Goal: Find contact information: Find contact information

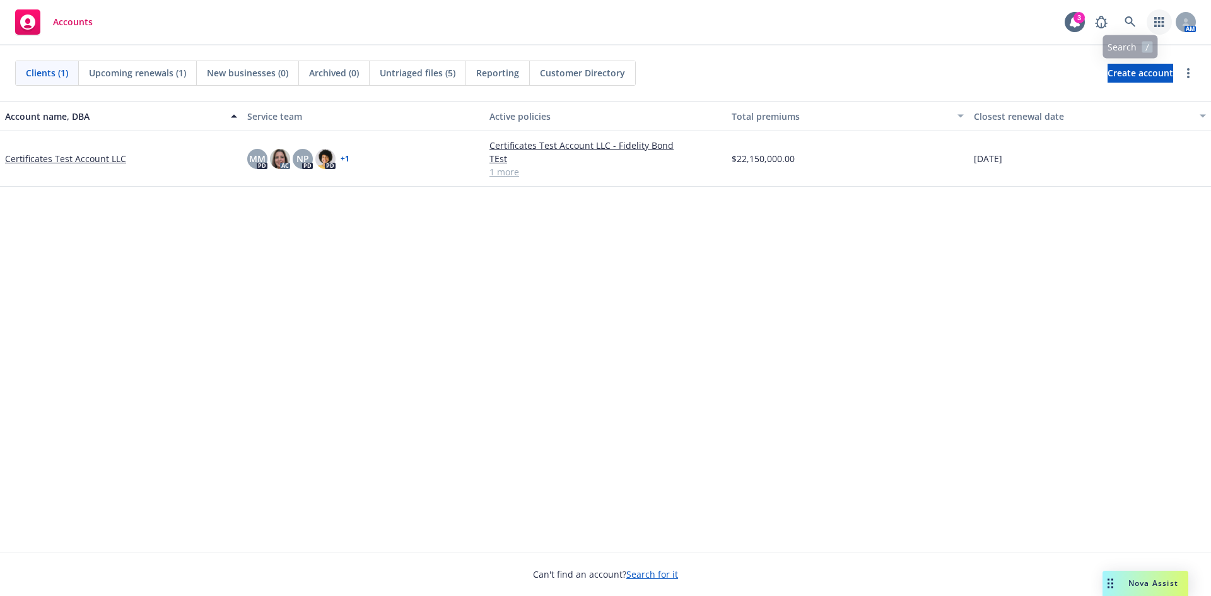
click at [1156, 24] on icon "button" at bounding box center [1159, 22] width 10 height 10
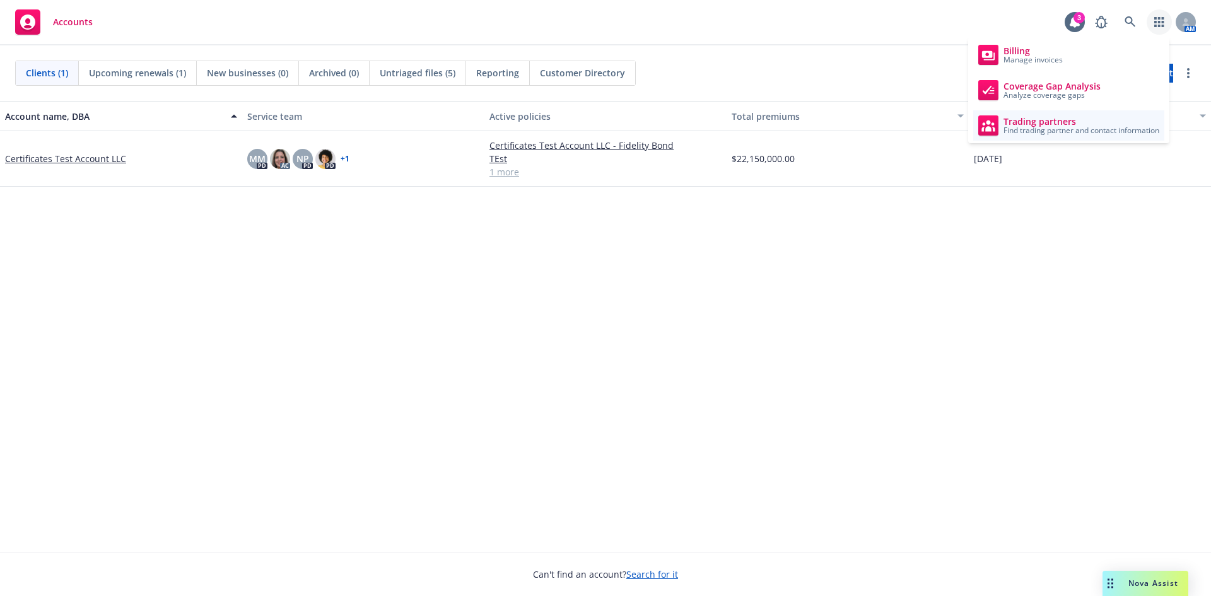
click at [1079, 128] on span "Find trading partner and contact information" at bounding box center [1082, 131] width 156 height 8
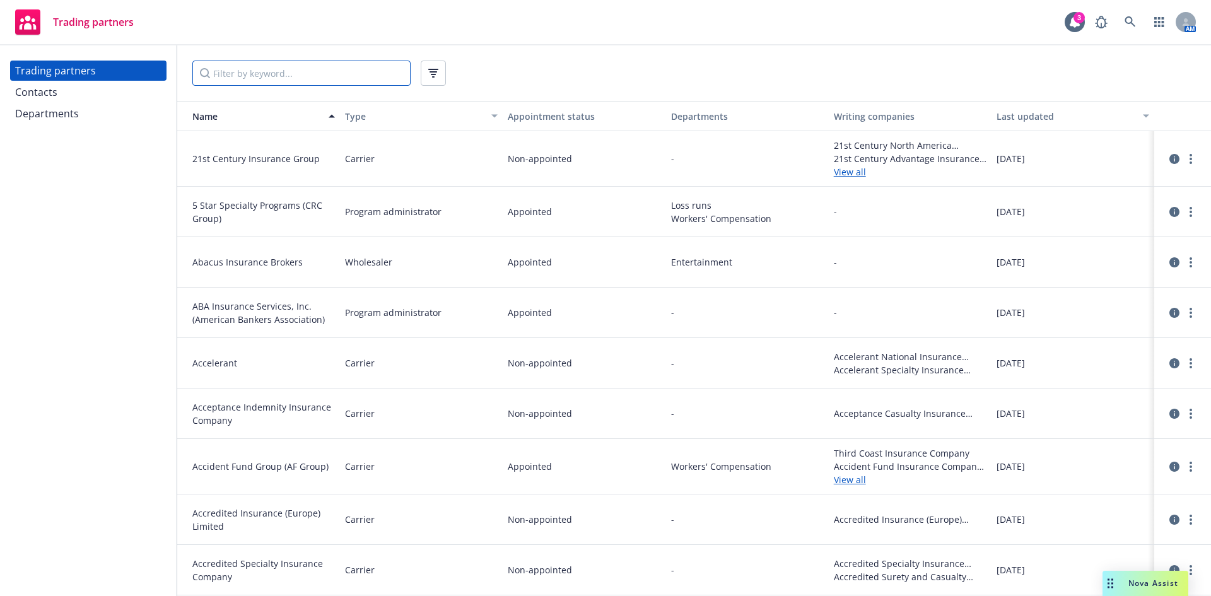
click at [215, 80] on input "Filter by keyword..." at bounding box center [301, 73] width 218 height 25
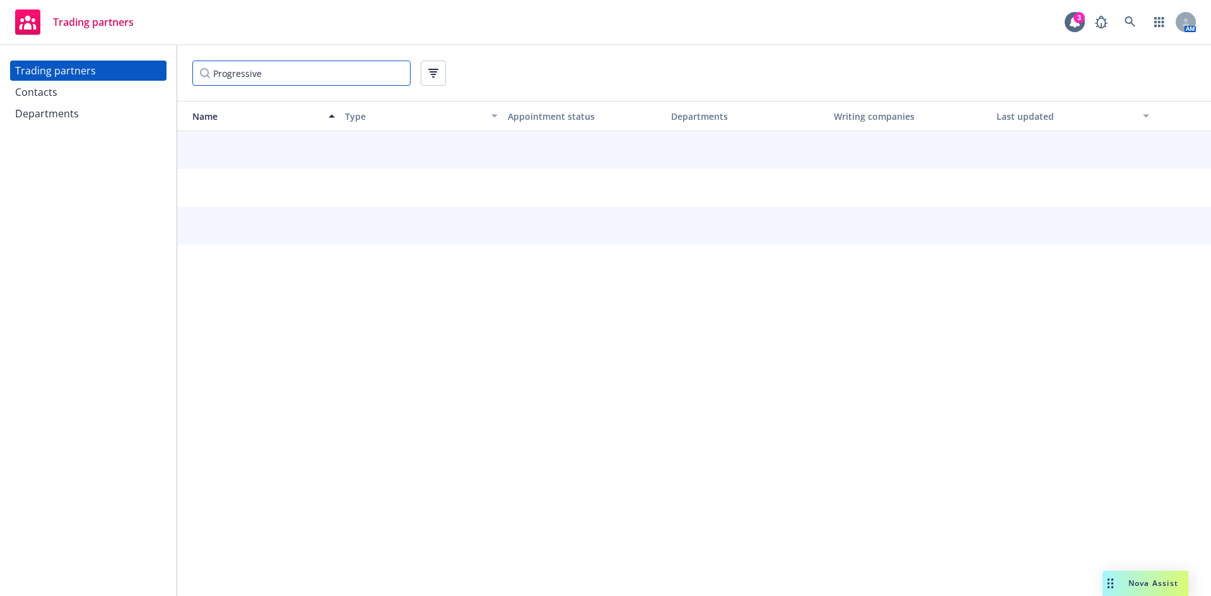
click at [203, 77] on input "Progressive" at bounding box center [301, 73] width 218 height 25
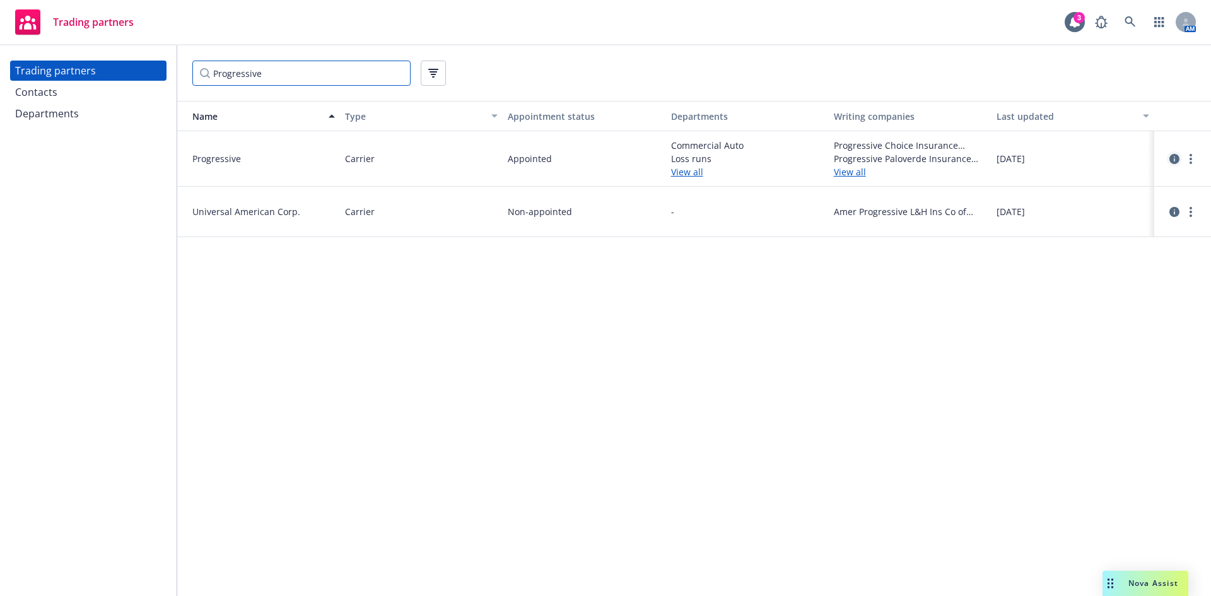
type input "Progressive"
click at [1175, 163] on icon "circleInformation" at bounding box center [1175, 159] width 10 height 10
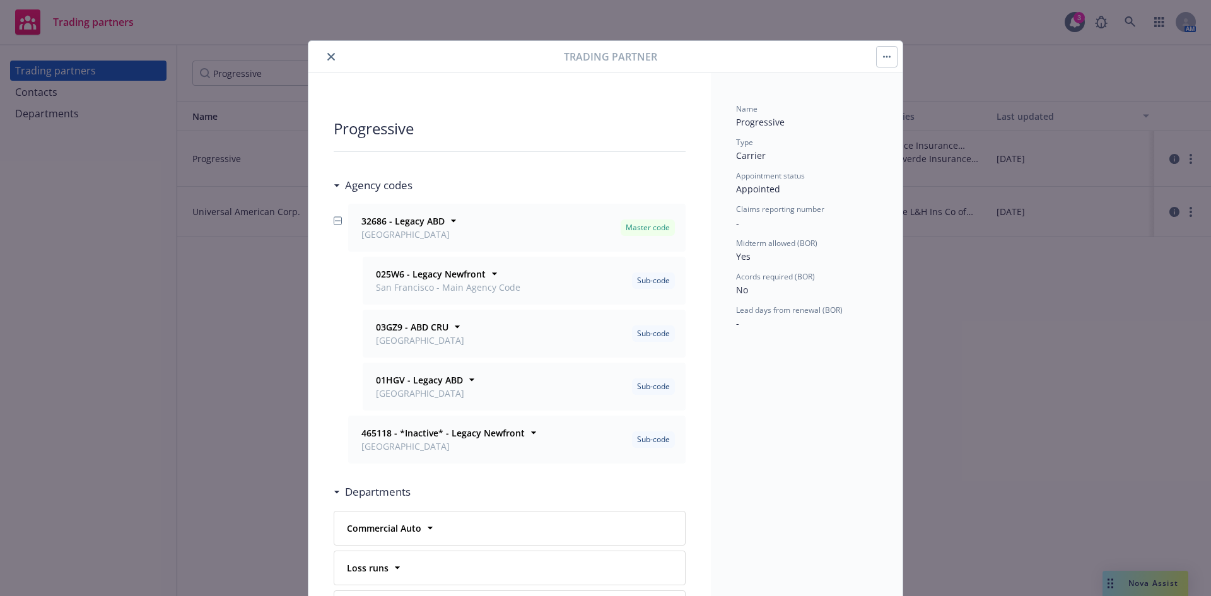
click at [330, 56] on button "close" at bounding box center [331, 56] width 15 height 15
